Goal: Task Accomplishment & Management: Manage account settings

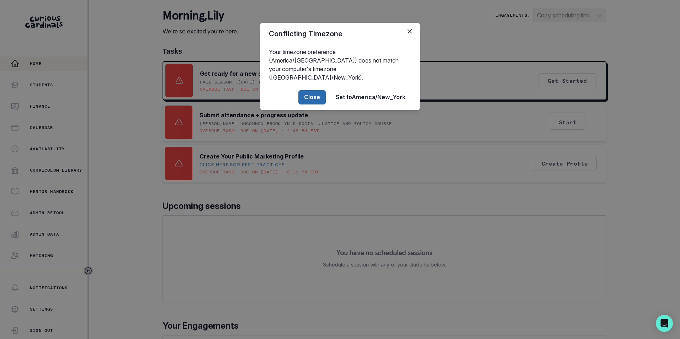
click at [316, 90] on button "Close" at bounding box center [311, 97] width 27 height 14
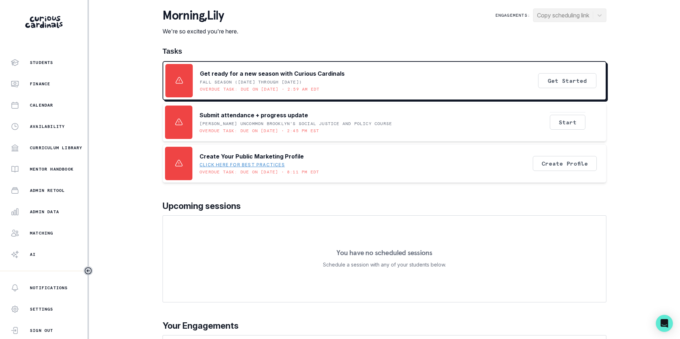
scroll to position [34, 0]
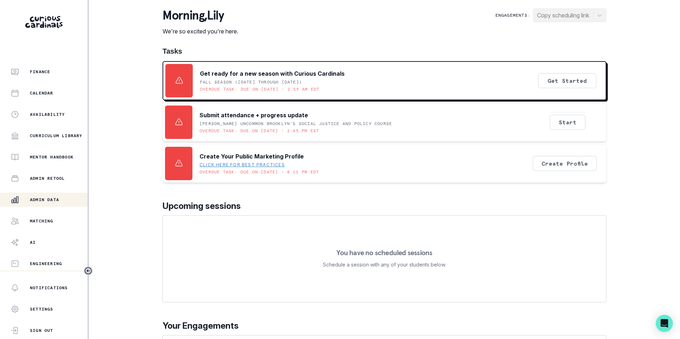
click at [49, 199] on p "Admin Data" at bounding box center [44, 200] width 29 height 6
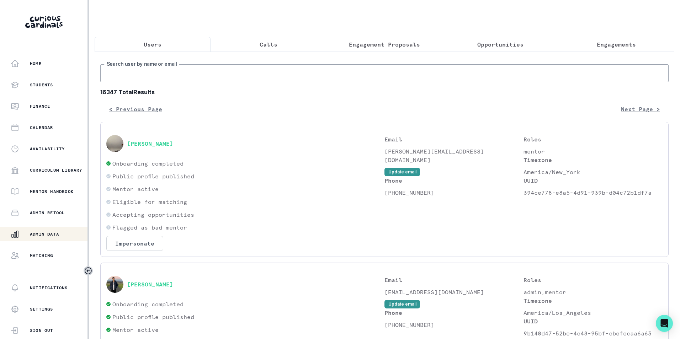
click at [146, 82] on input "Search user by name or email" at bounding box center [384, 73] width 568 height 18
paste input "[EMAIL_ADDRESS][DOMAIN_NAME]"
type input "[EMAIL_ADDRESS][DOMAIN_NAME]"
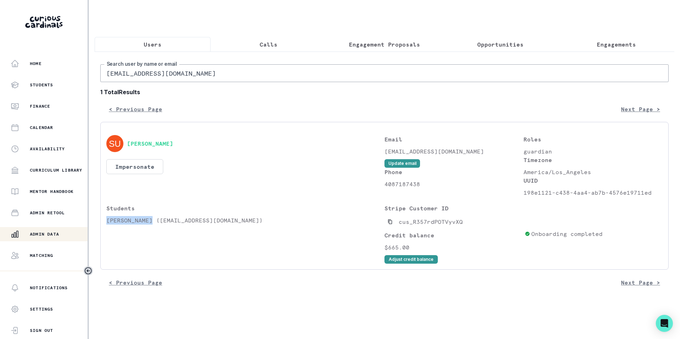
drag, startPoint x: 107, startPoint y: 227, endPoint x: 152, endPoint y: 229, distance: 45.2
click at [152, 225] on p "[PERSON_NAME] ([EMAIL_ADDRESS][DOMAIN_NAME])" at bounding box center [245, 220] width 278 height 9
copy p "[PERSON_NAME]"
click at [601, 43] on p "Engagements" at bounding box center [615, 44] width 39 height 9
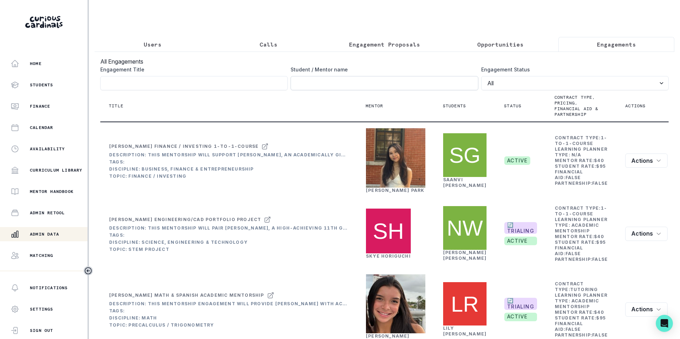
click at [355, 84] on input "Engagement Title" at bounding box center [383, 83] width 187 height 14
paste input "[PERSON_NAME]"
type input "[PERSON_NAME]"
click button "submit" at bounding box center [0, 0] width 0 height 0
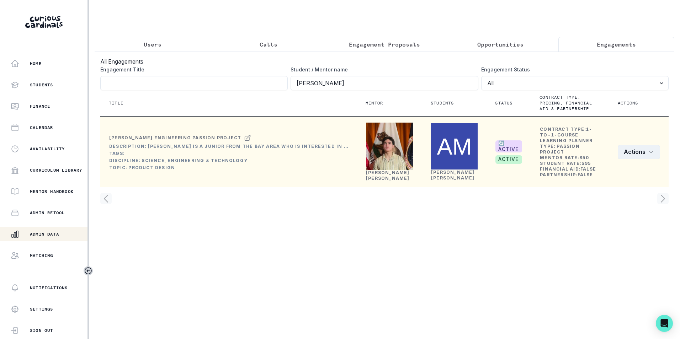
click at [653, 155] on icon "row menu" at bounding box center [651, 152] width 6 height 6
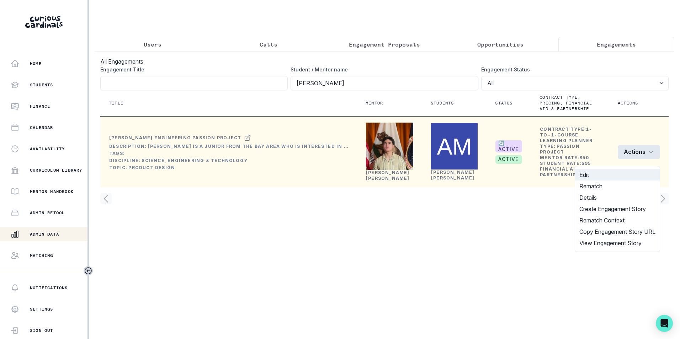
click at [623, 173] on button "Edit" at bounding box center [617, 174] width 85 height 11
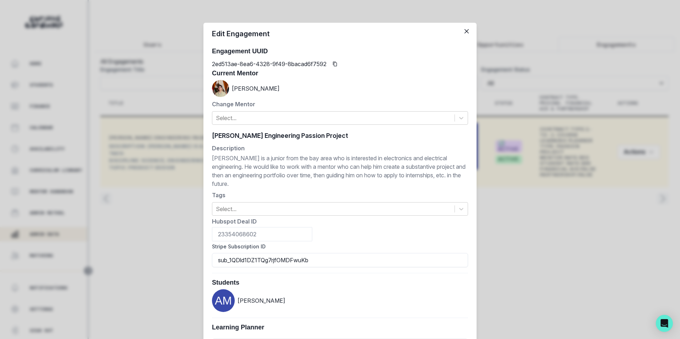
click at [173, 249] on div "Edit Engagement Engagement UUID 2ed513ae-8ea6-4328-9f49-8bacad6f7592 Current Me…" at bounding box center [340, 169] width 680 height 339
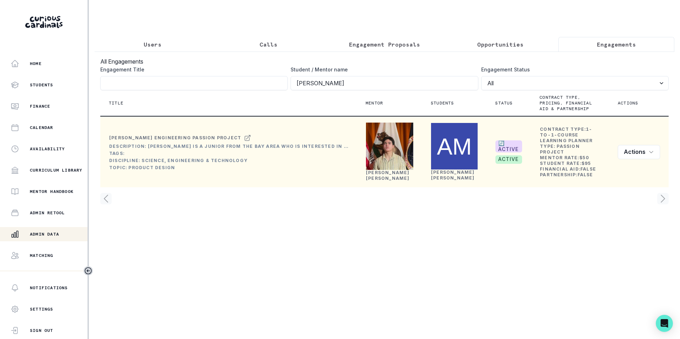
click at [377, 179] on link "[PERSON_NAME]" at bounding box center [388, 175] width 44 height 11
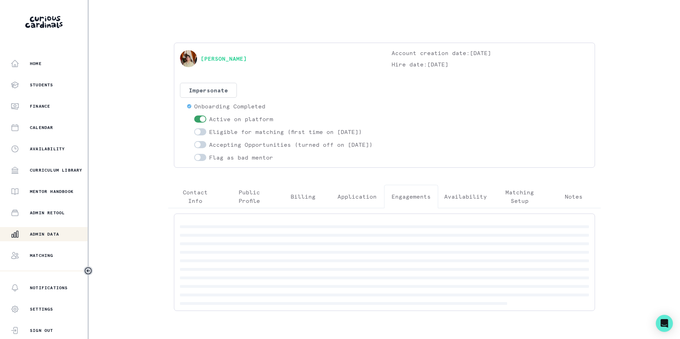
click at [416, 201] on p "Engagements" at bounding box center [410, 196] width 39 height 9
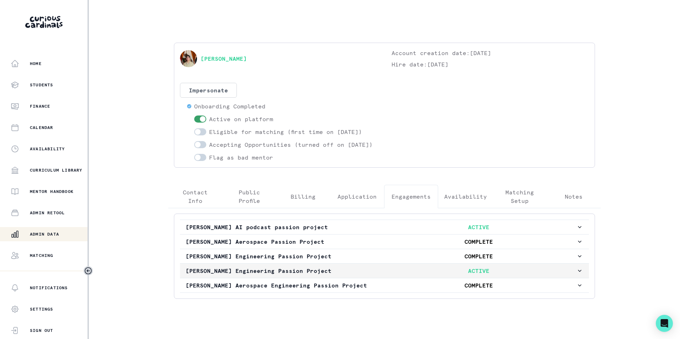
click at [401, 275] on p "ACTIVE" at bounding box center [478, 271] width 195 height 9
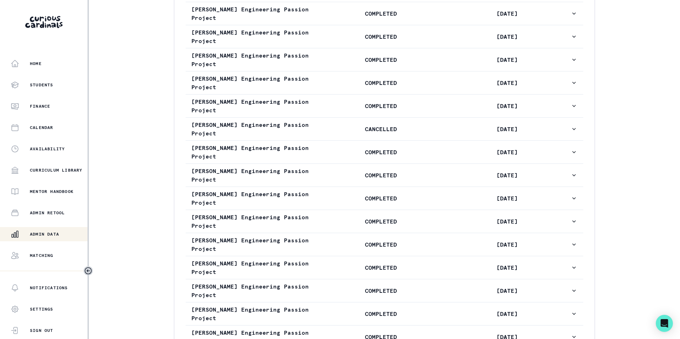
scroll to position [572, 0]
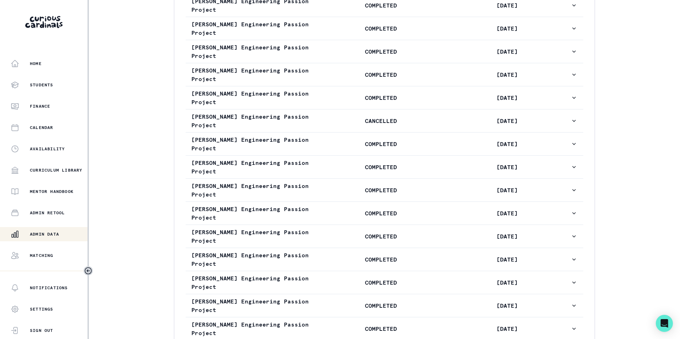
click at [52, 236] on p "Admin Data" at bounding box center [44, 234] width 29 height 6
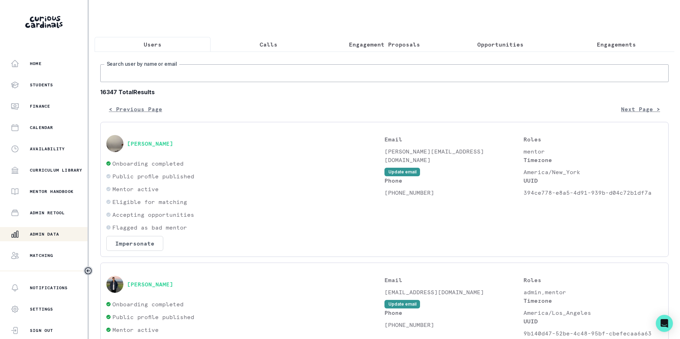
click at [163, 74] on input "Search user by name or email" at bounding box center [384, 73] width 568 height 18
paste input "[EMAIL_ADDRESS][DOMAIN_NAME]"
type input "[EMAIL_ADDRESS][DOMAIN_NAME]"
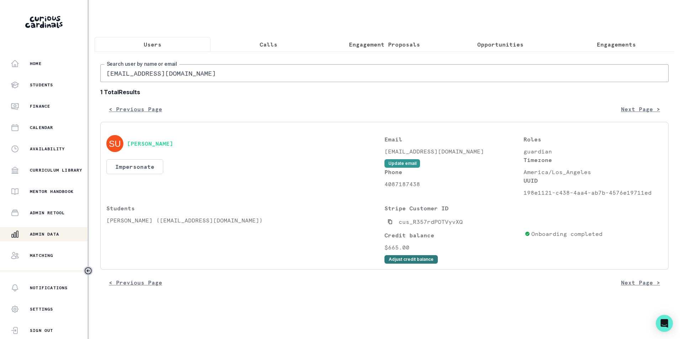
click at [401, 264] on button "Adjust credit balance" at bounding box center [410, 259] width 53 height 9
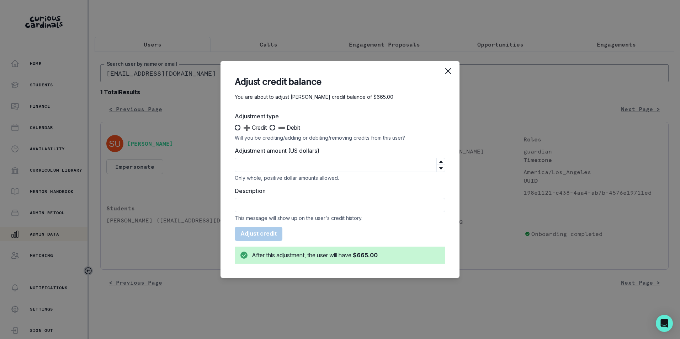
click at [275, 128] on span at bounding box center [272, 128] width 6 height 6
click at [269, 128] on input "➖ Debit" at bounding box center [269, 128] width 0 height 0
radio input "true"
click at [278, 166] on input "Adjustment amount (US dollars)" at bounding box center [340, 165] width 210 height 14
type input "380"
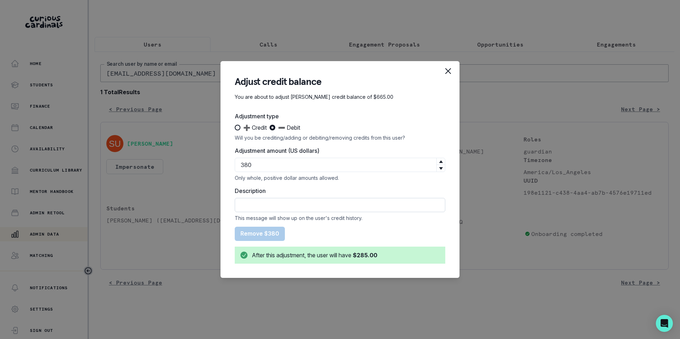
click at [283, 204] on input "Description" at bounding box center [340, 205] width 210 height 14
type input "r"
type input "Refund was issued for October"
click at [259, 234] on button "Remove $380" at bounding box center [260, 234] width 50 height 14
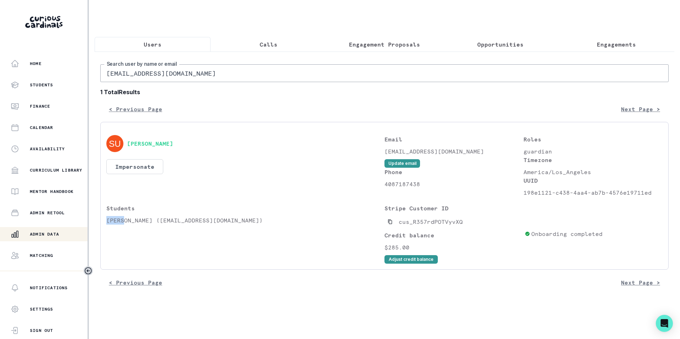
drag, startPoint x: 107, startPoint y: 226, endPoint x: 123, endPoint y: 228, distance: 15.4
click at [123, 225] on p "[PERSON_NAME] ([EMAIL_ADDRESS][DOMAIN_NAME])" at bounding box center [245, 220] width 278 height 9
copy p "[PERSON_NAME]"
click at [118, 245] on div "Students [PERSON_NAME] ([EMAIL_ADDRESS][DOMAIN_NAME])" at bounding box center [245, 234] width 278 height 60
drag, startPoint x: 107, startPoint y: 225, endPoint x: 150, endPoint y: 229, distance: 43.1
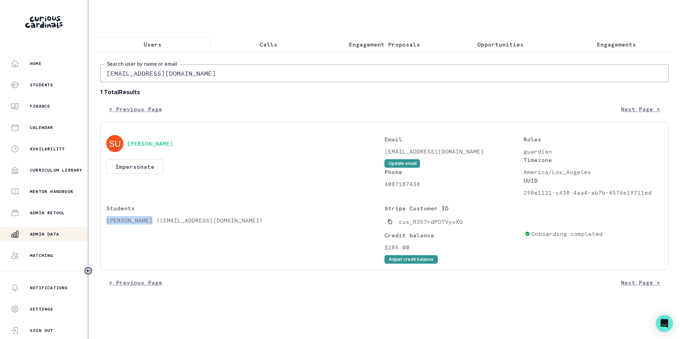
click at [150, 225] on p "[PERSON_NAME] ([EMAIL_ADDRESS][DOMAIN_NAME])" at bounding box center [245, 220] width 278 height 9
copy p "[PERSON_NAME]"
click at [608, 43] on p "Engagements" at bounding box center [615, 44] width 39 height 9
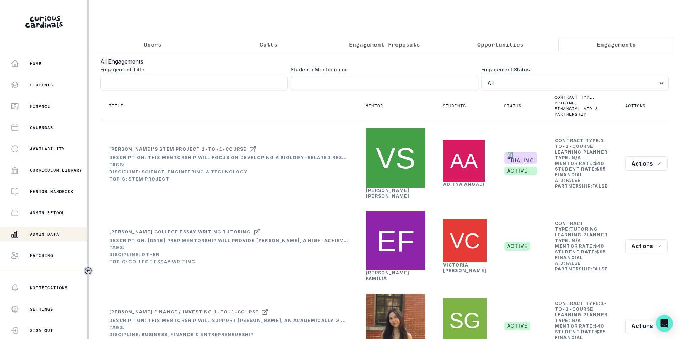
click at [381, 90] on input "Engagement Title" at bounding box center [383, 83] width 187 height 14
paste input "[PERSON_NAME]"
type input "[PERSON_NAME]"
click button "submit" at bounding box center [0, 0] width 0 height 0
